Goal: Register for event/course

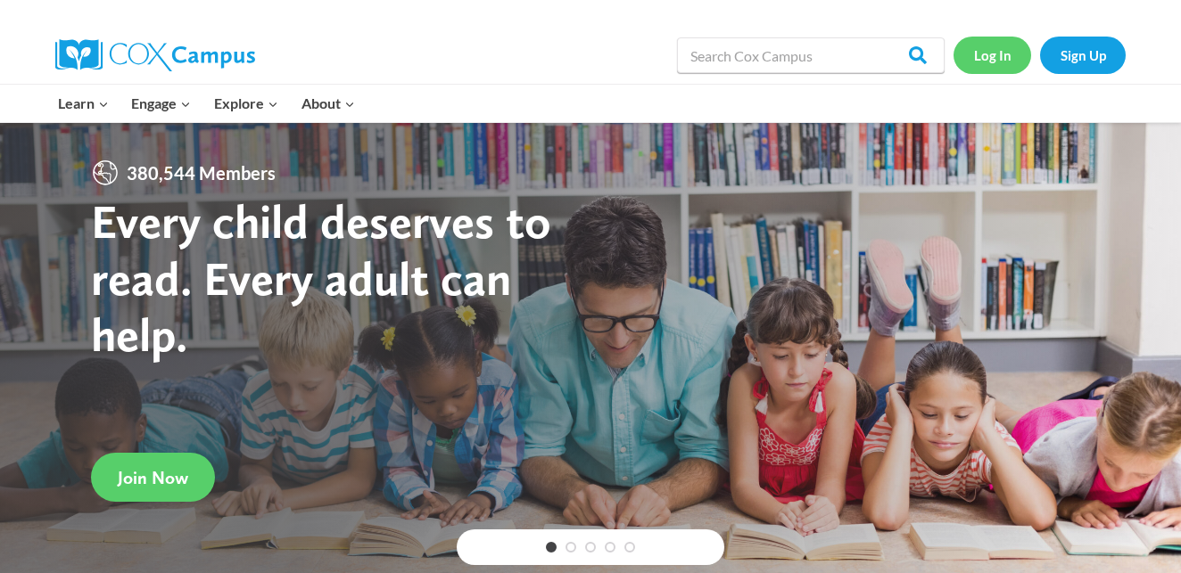
click at [993, 54] on link "Log In" at bounding box center [992, 55] width 78 height 37
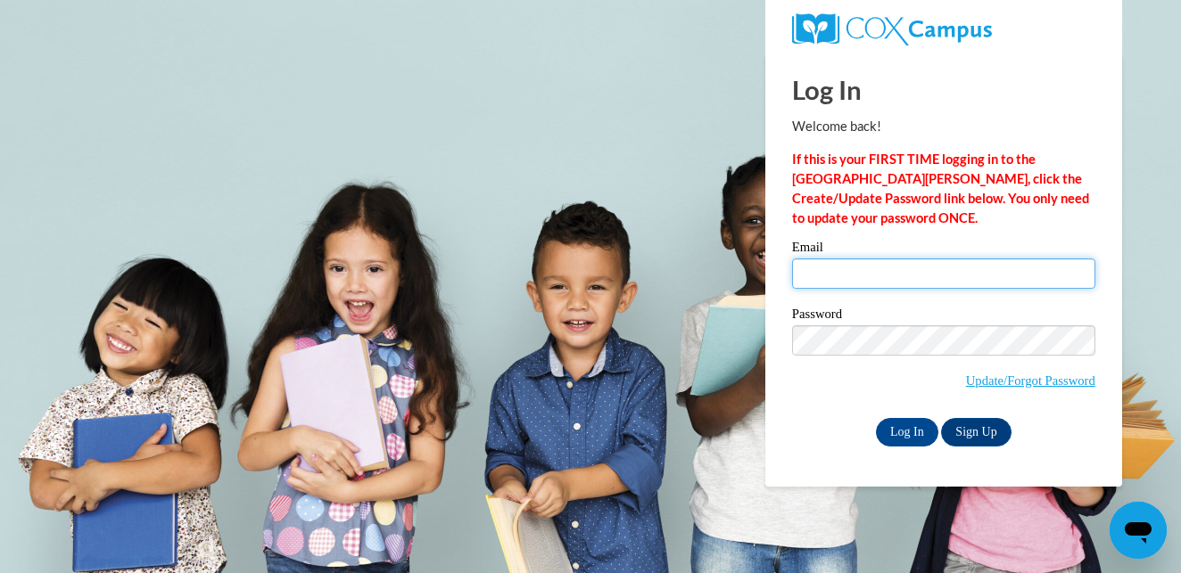
click at [840, 283] on input "Email" at bounding box center [943, 274] width 303 height 30
type input "kperugini@waukesha.k12.wi.us"
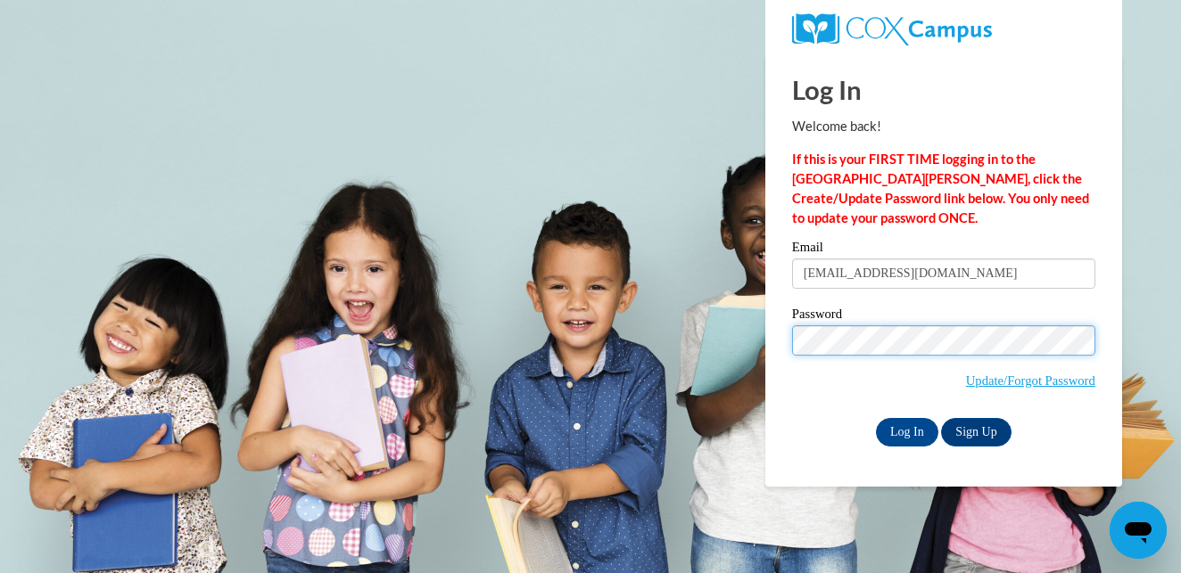
click at [876, 418] on input "Log In" at bounding box center [907, 432] width 62 height 29
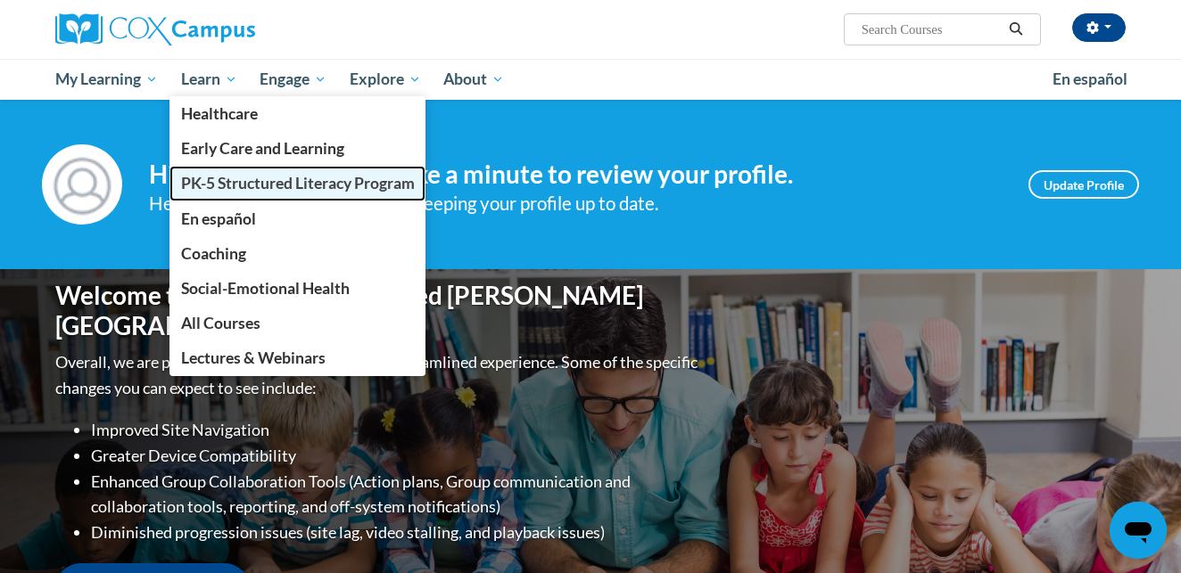
click at [223, 180] on span "PK-5 Structured Literacy Program" at bounding box center [298, 183] width 234 height 19
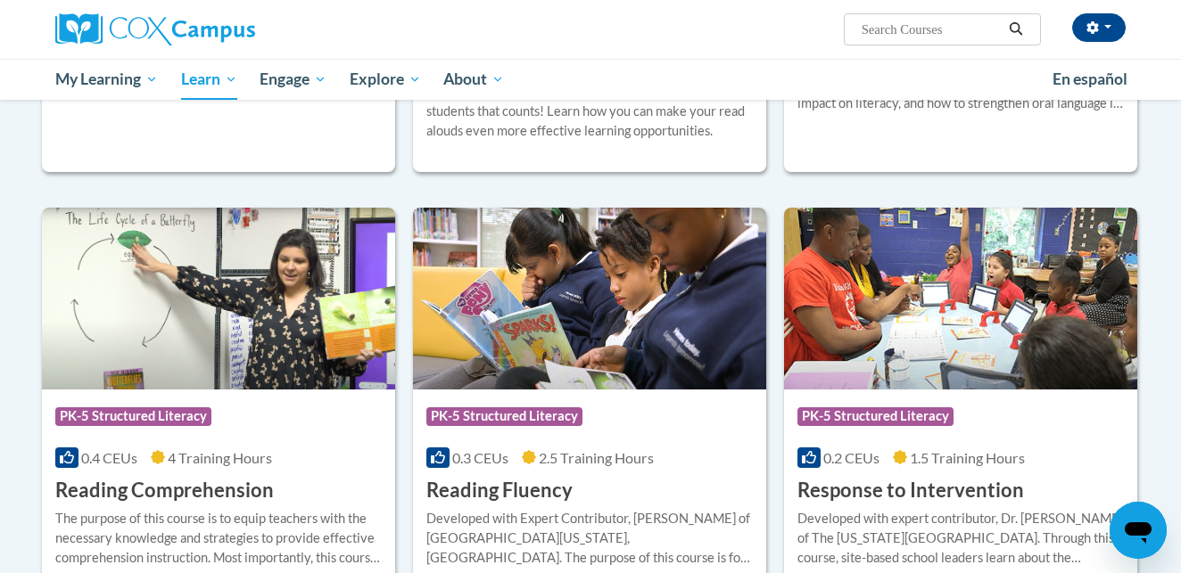
scroll to position [1409, 0]
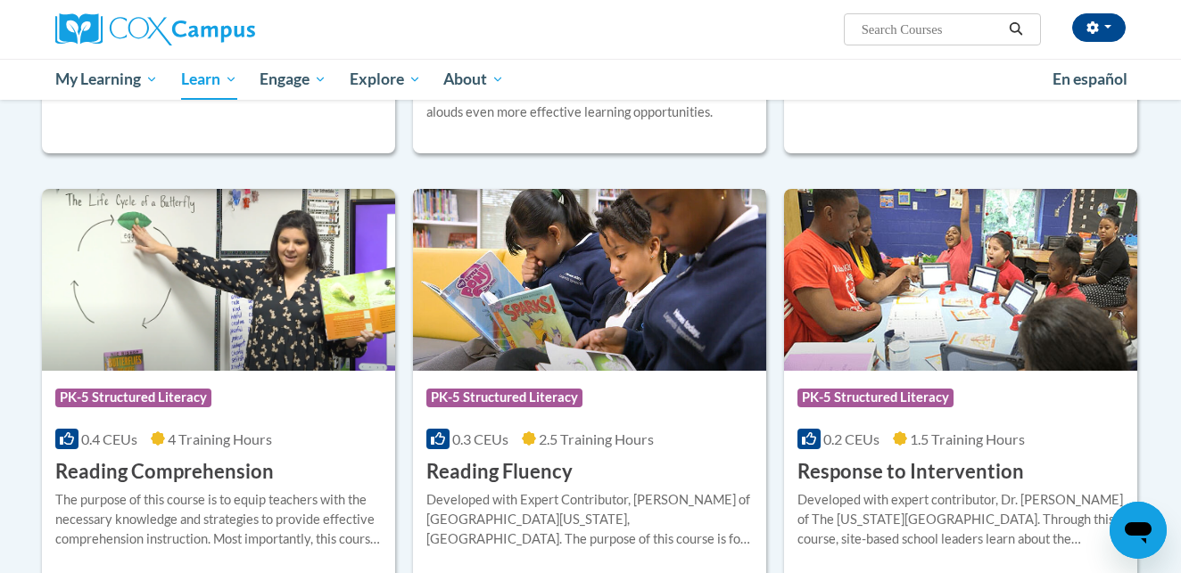
click at [526, 472] on h3 "Reading Fluency" at bounding box center [499, 472] width 146 height 28
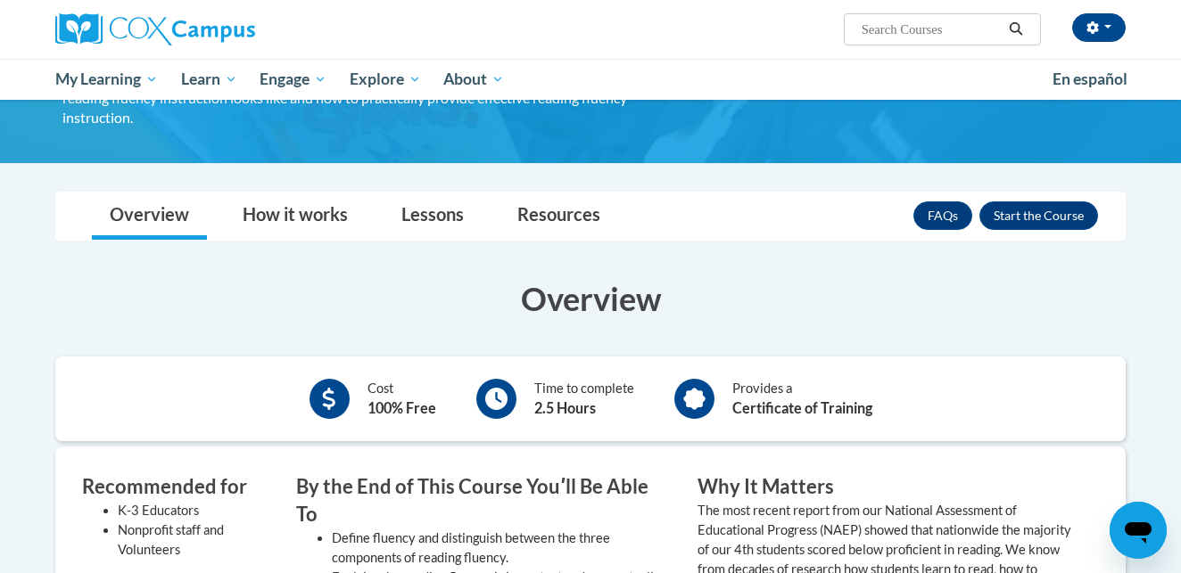
scroll to position [224, 0]
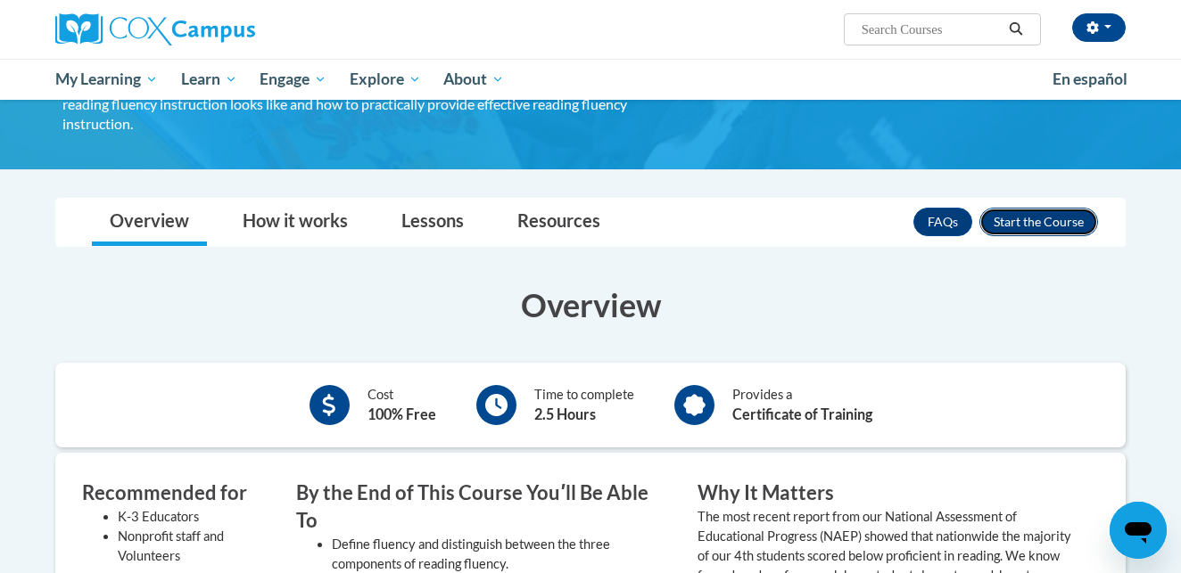
click at [994, 211] on button "Enroll" at bounding box center [1038, 222] width 119 height 29
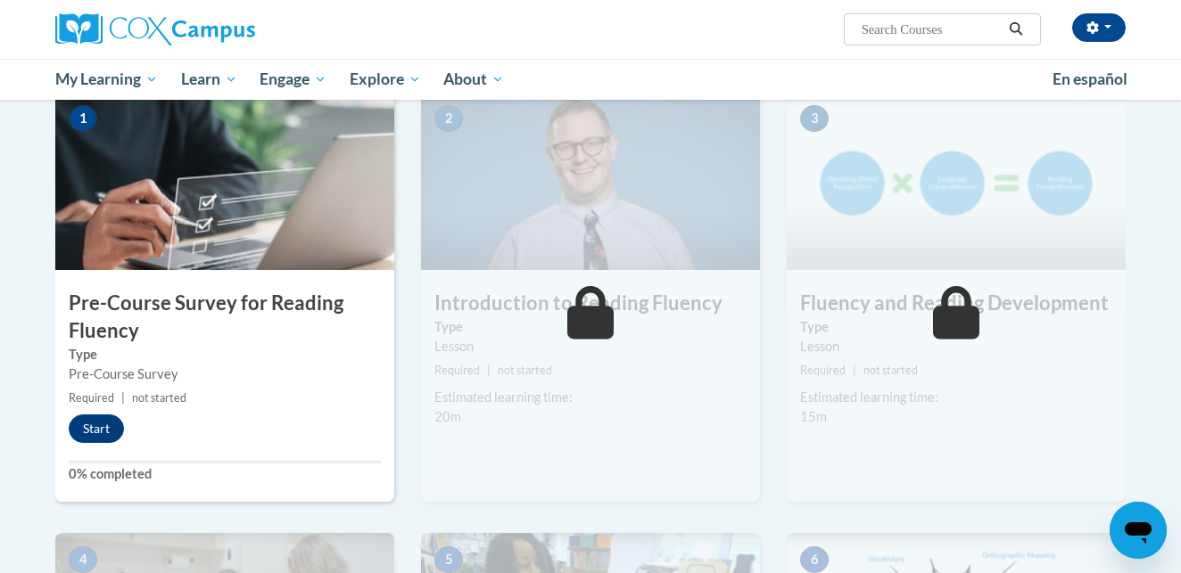
scroll to position [386, 0]
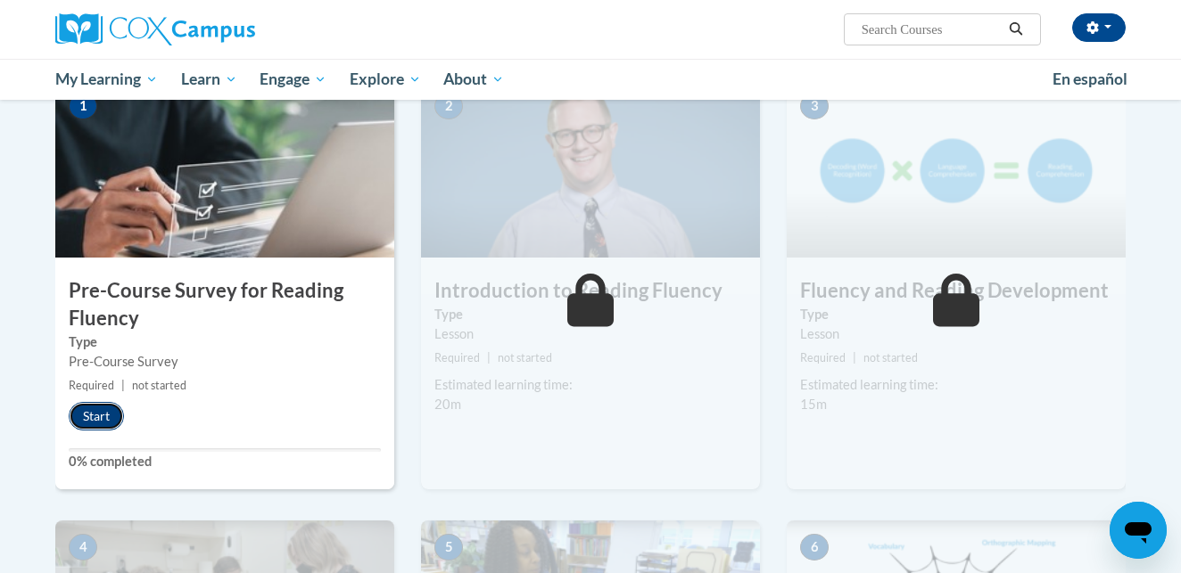
click at [110, 424] on button "Start" at bounding box center [96, 416] width 55 height 29
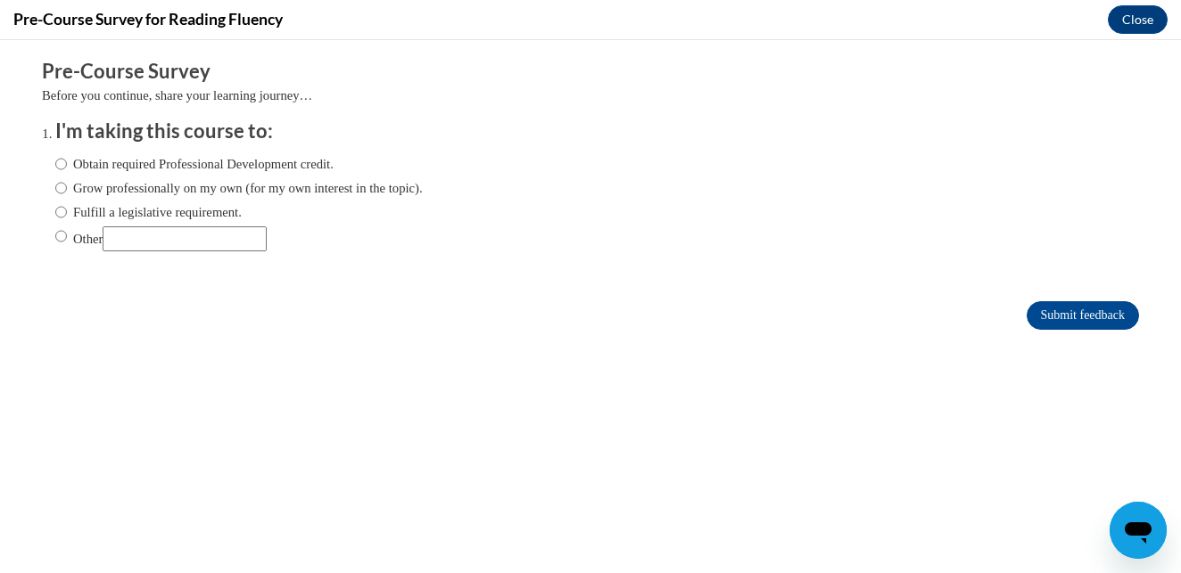
scroll to position [0, 0]
click at [62, 211] on input "Fulfill a legislative requirement." at bounding box center [61, 212] width 12 height 20
radio input "true"
click at [1040, 313] on input "Submit feedback" at bounding box center [1083, 315] width 112 height 29
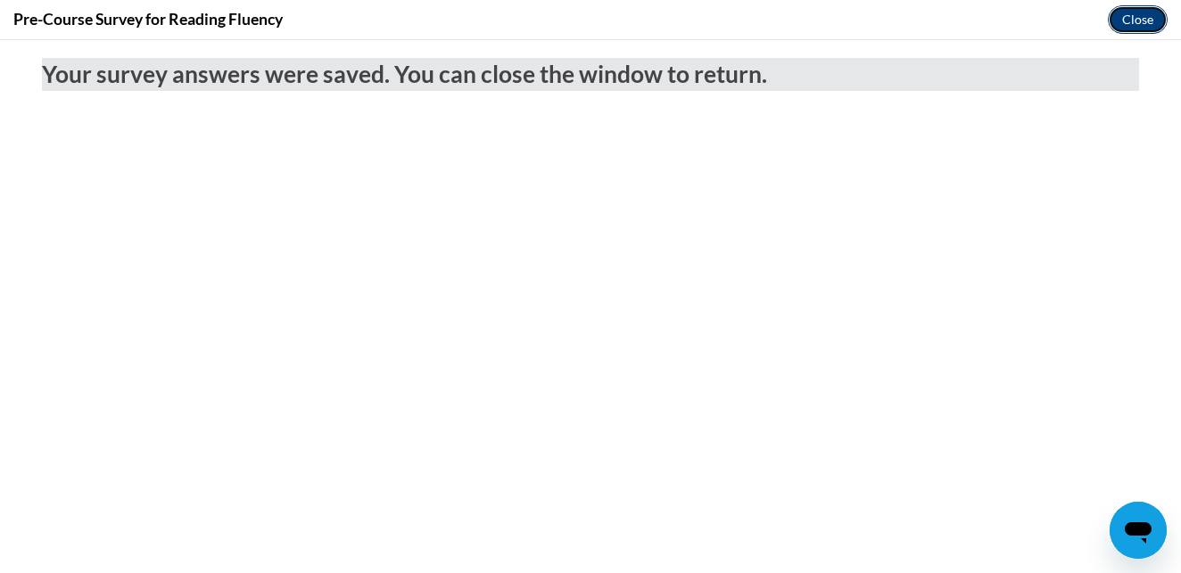
click at [1136, 30] on button "Close" at bounding box center [1138, 19] width 60 height 29
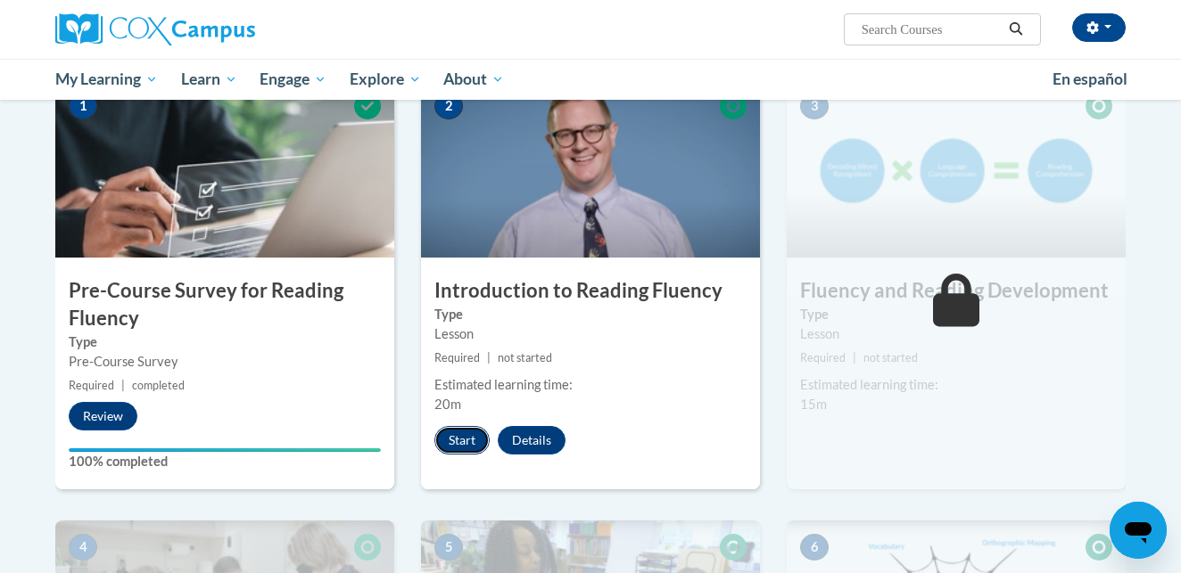
click at [461, 449] on button "Start" at bounding box center [461, 440] width 55 height 29
